Goal: Navigation & Orientation: Understand site structure

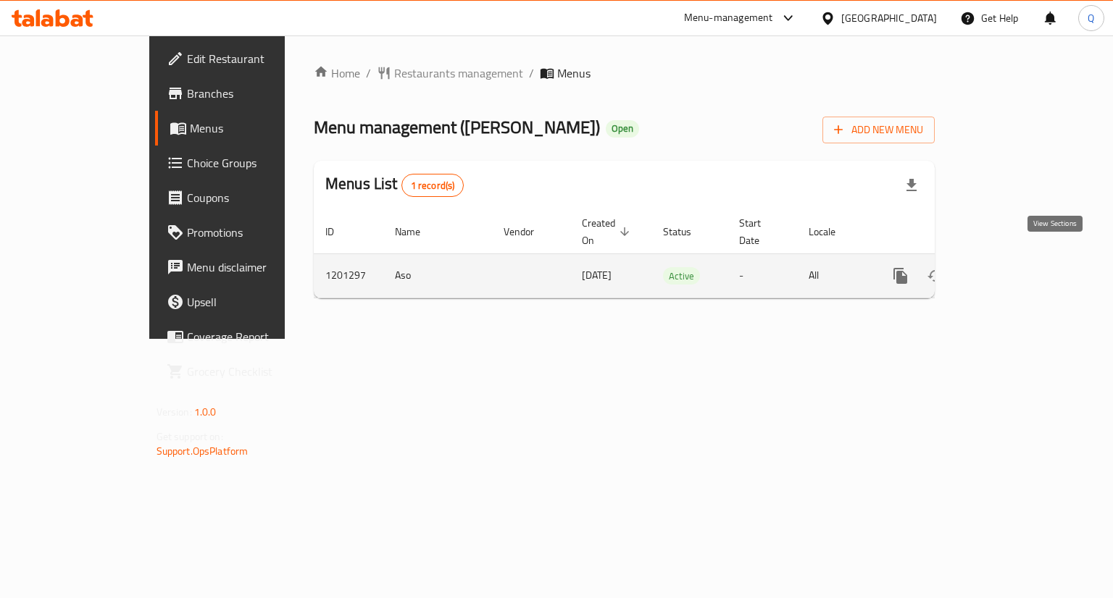
click at [1011, 270] on icon "enhanced table" at bounding box center [1004, 276] width 13 height 13
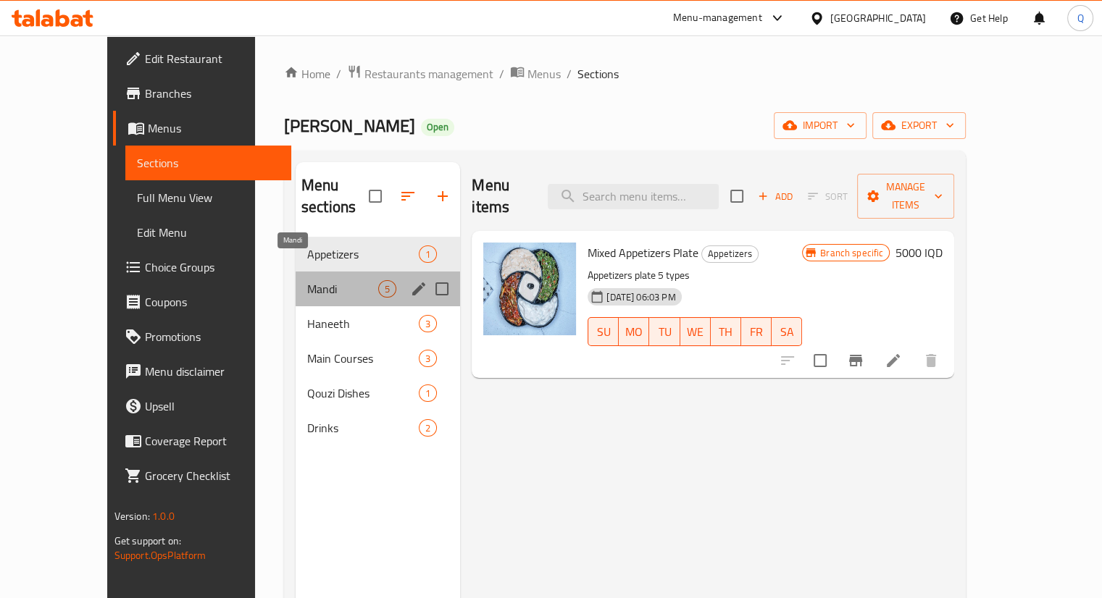
click at [307, 280] on span "Mandi" at bounding box center [342, 288] width 71 height 17
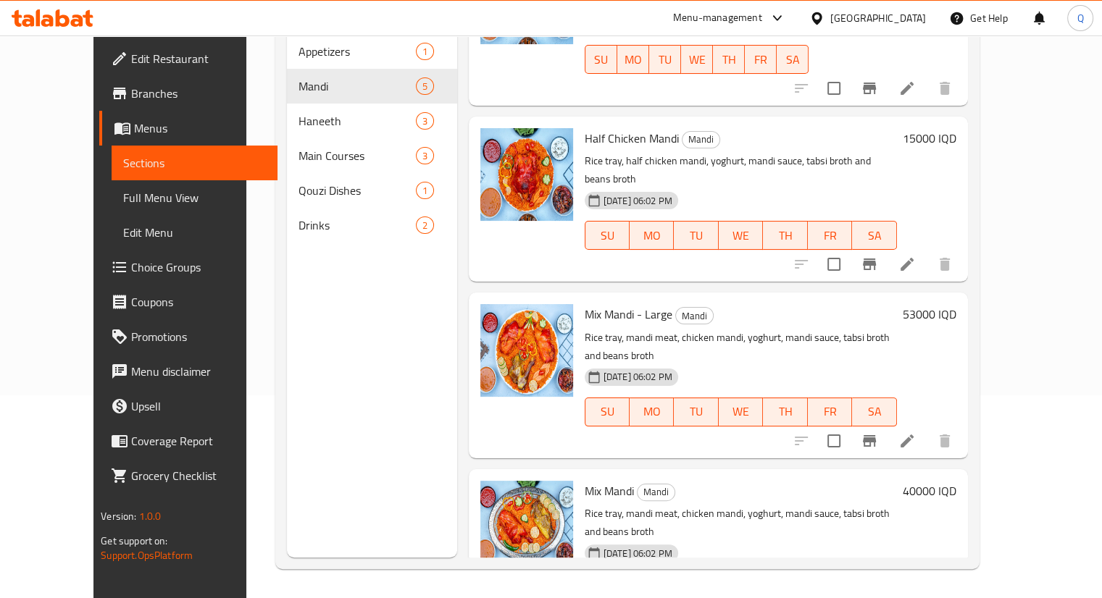
scroll to position [247, 0]
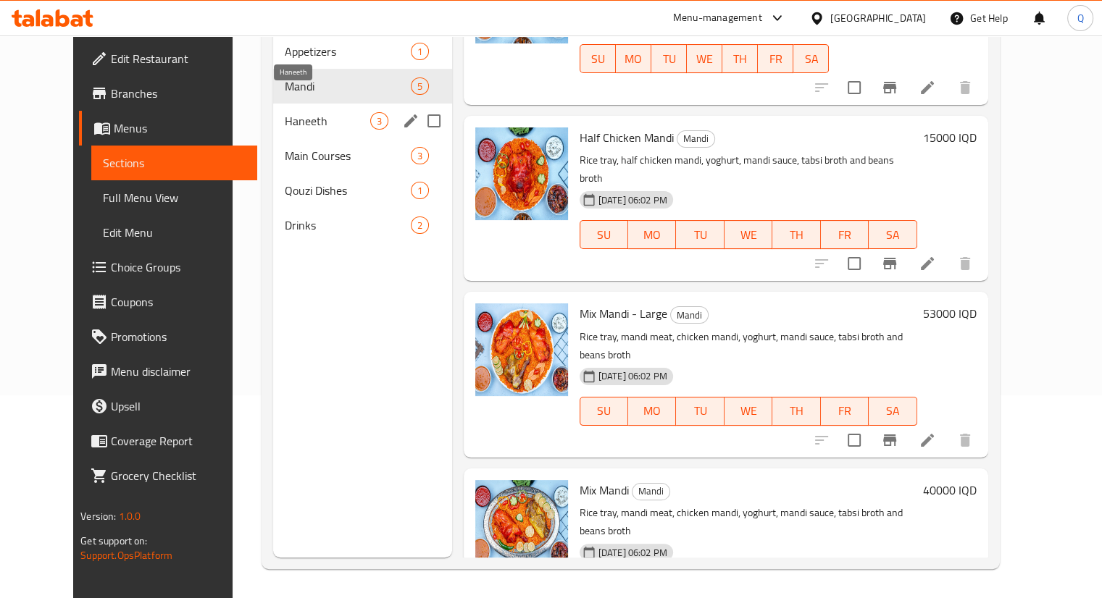
click at [292, 112] on span "Haneeth" at bounding box center [327, 120] width 85 height 17
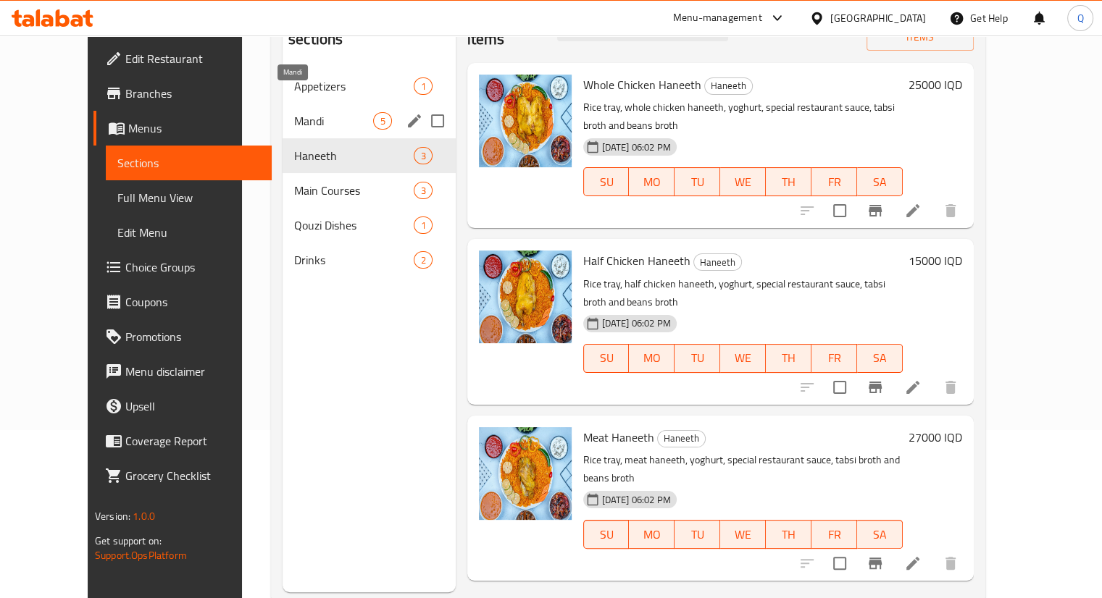
scroll to position [170, 0]
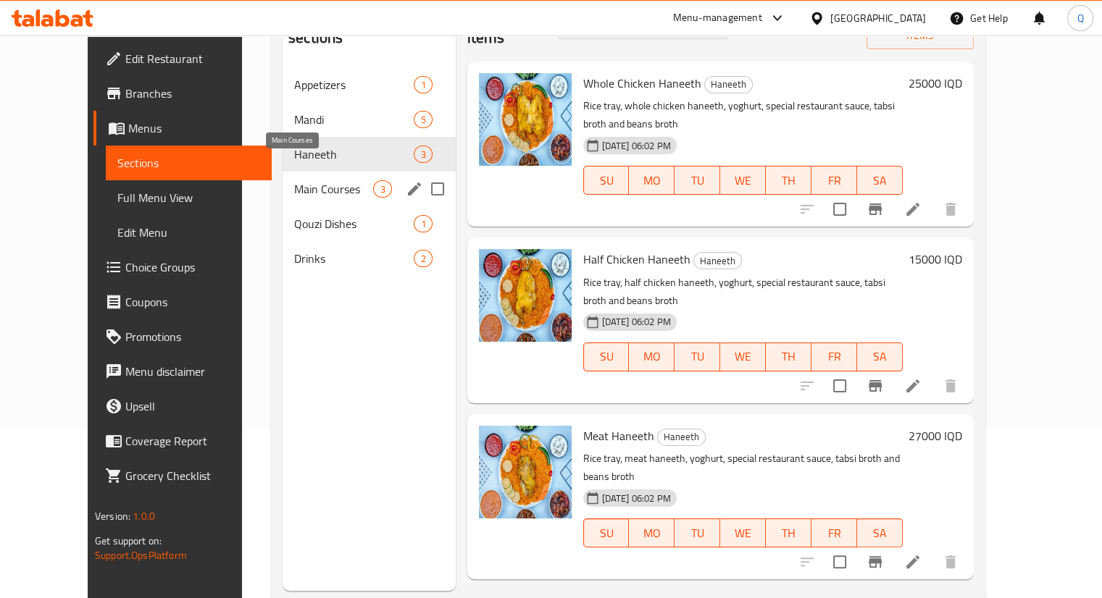
click at [294, 180] on span "Main Courses" at bounding box center [333, 188] width 79 height 17
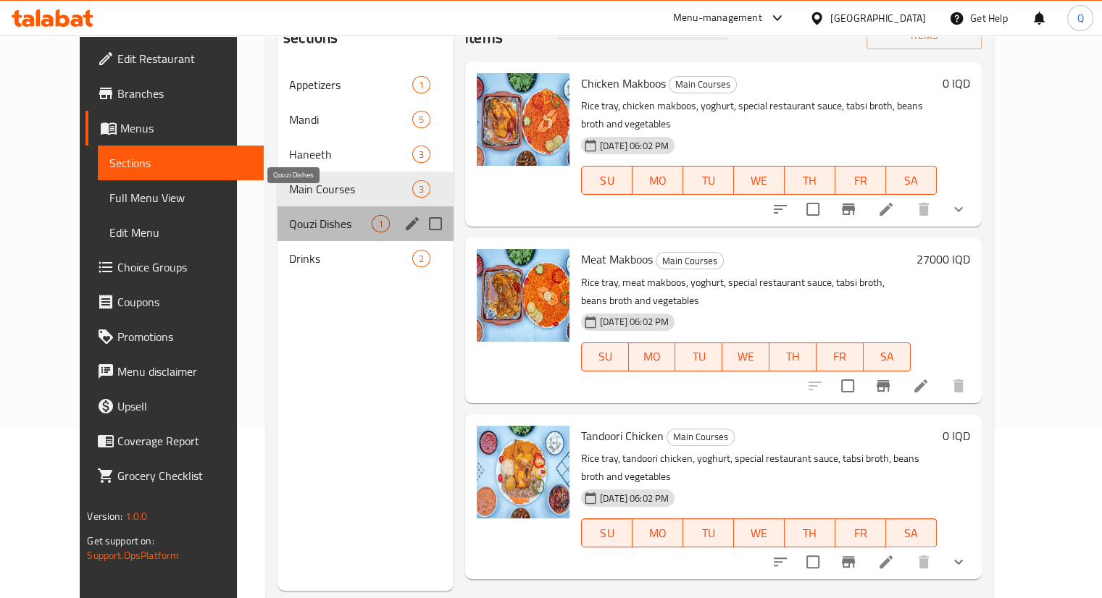
click at [289, 215] on span "Qouzi Dishes" at bounding box center [330, 223] width 83 height 17
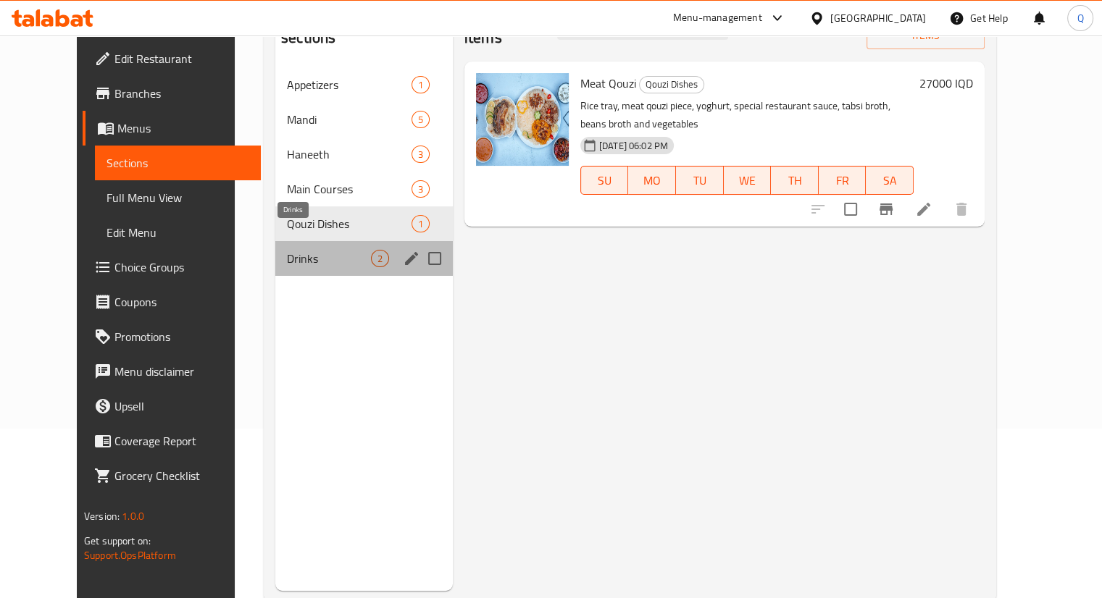
click at [287, 250] on span "Drinks" at bounding box center [329, 258] width 84 height 17
